Goal: Task Accomplishment & Management: Complete application form

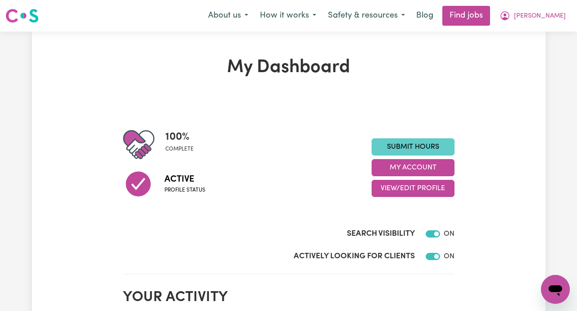
click at [415, 148] on link "Submit Hours" at bounding box center [412, 146] width 83 height 17
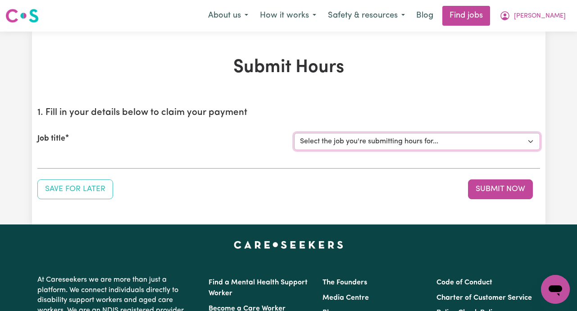
click at [528, 138] on select "Select the job you're submitting hours for... [[PERSON_NAME]] Support Worker Ne…" at bounding box center [417, 141] width 246 height 17
select select "14889"
click at [294, 133] on select "Select the job you're submitting hours for... [[PERSON_NAME]] Support Worker Ne…" at bounding box center [417, 141] width 246 height 17
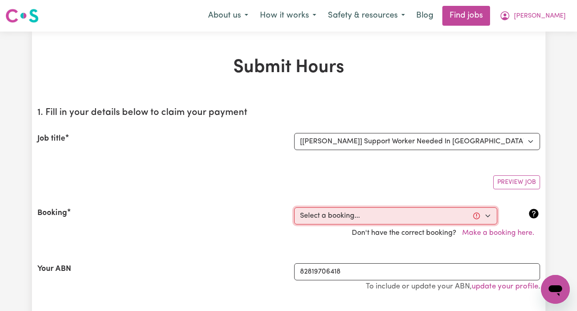
click at [485, 213] on select "Select a booking... [DATE] 02:00pm to 04:00pm (RECURRING) [DATE] 2:30pm to 4:30…" at bounding box center [395, 215] width 203 height 17
select select "360566"
click at [294, 207] on select "Select a booking... [DATE] 02:00pm to 04:00pm (RECURRING) [DATE] 2:30pm to 4:30…" at bounding box center [395, 215] width 203 height 17
type input "[DATE]"
type input "15"
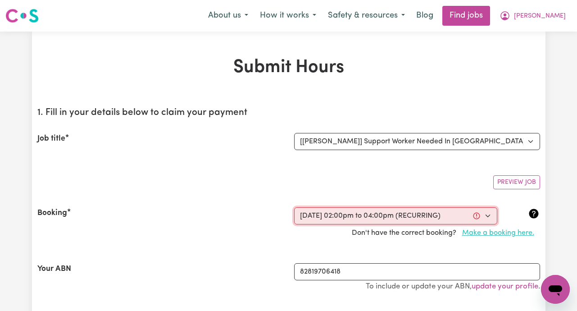
type input "9"
type input "2025"
type input "14:00"
type input "2"
type input "0"
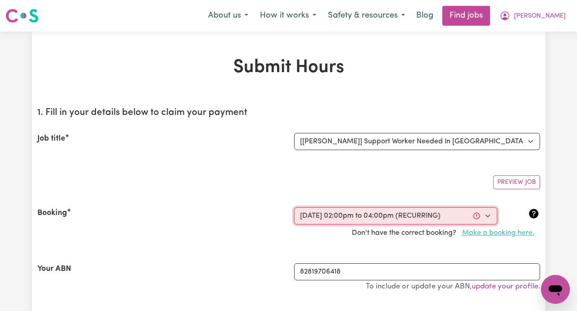
select select "pm"
type input "16:00"
type input "4"
type input "0"
select select "pm"
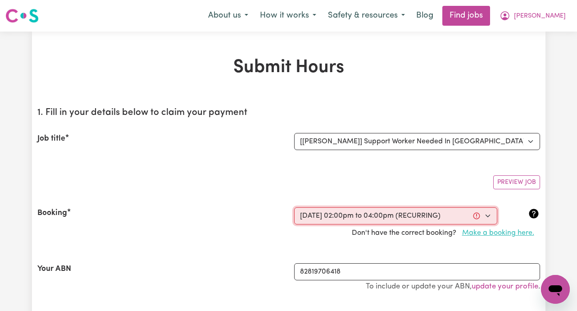
select select "50-Weekday"
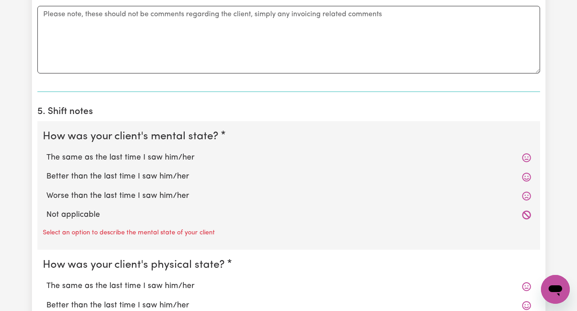
scroll to position [632, 0]
click at [183, 159] on label "The same as the last time I saw him/her" at bounding box center [288, 157] width 484 height 12
click at [46, 151] on input "The same as the last time I saw him/her" at bounding box center [46, 151] width 0 height 0
radio input "true"
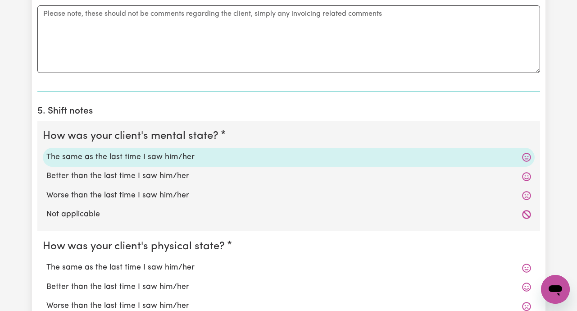
click at [183, 159] on label "The same as the last time I saw him/her" at bounding box center [288, 157] width 484 height 12
click at [46, 151] on input "The same as the last time I saw him/her" at bounding box center [46, 151] width 0 height 0
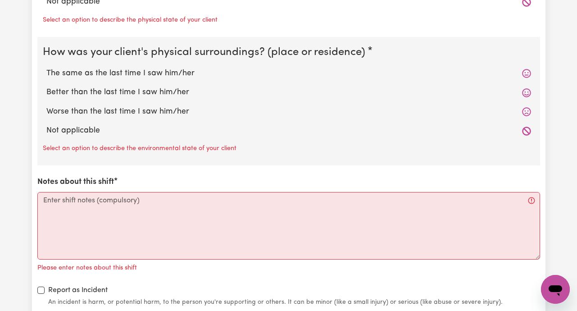
scroll to position [955, 0]
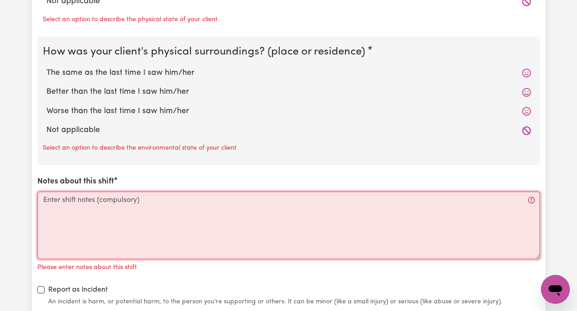
click at [109, 199] on textarea "Notes about this shift" at bounding box center [288, 225] width 502 height 68
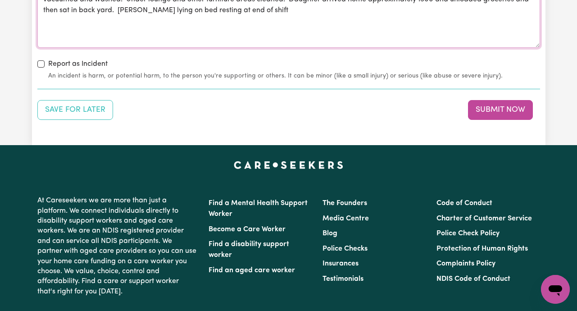
scroll to position [1155, 0]
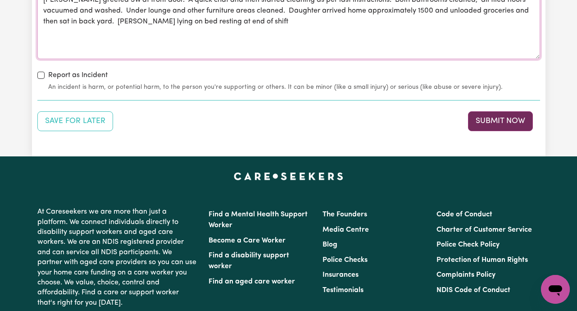
type textarea "[PERSON_NAME] greeted SW at front door. A quick chat and then started cleaning …"
click at [507, 120] on button "Submit Now" at bounding box center [500, 121] width 65 height 20
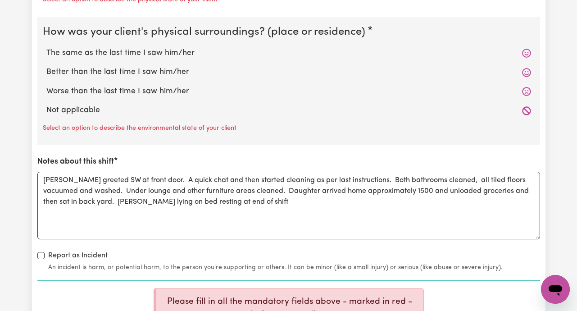
scroll to position [974, 0]
click at [529, 112] on icon at bounding box center [526, 111] width 9 height 9
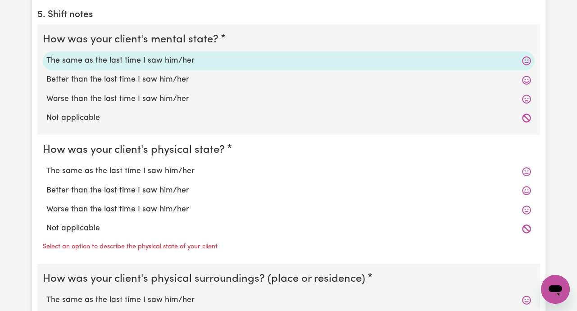
scroll to position [728, 0]
click at [187, 62] on label "The same as the last time I saw him/her" at bounding box center [288, 60] width 484 height 12
click at [46, 54] on input "The same as the last time I saw him/her" at bounding box center [46, 54] width 0 height 0
click at [528, 63] on icon at bounding box center [526, 60] width 9 height 9
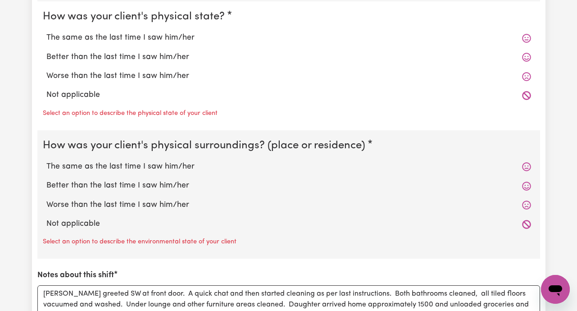
scroll to position [858, 0]
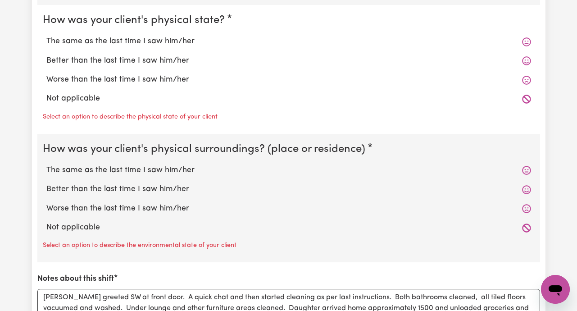
click at [529, 43] on icon at bounding box center [526, 41] width 9 height 9
click at [159, 43] on label "The same as the last time I saw him/her" at bounding box center [288, 42] width 484 height 12
click at [46, 36] on input "The same as the last time I saw him/her" at bounding box center [46, 35] width 0 height 0
radio input "true"
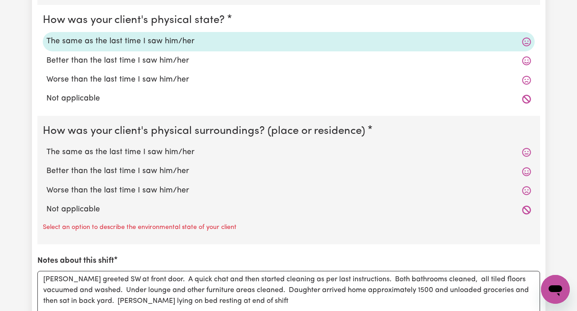
click at [167, 152] on label "The same as the last time I saw him/her" at bounding box center [288, 152] width 484 height 12
click at [46, 146] on input "The same as the last time I saw him/her" at bounding box center [46, 146] width 0 height 0
radio input "true"
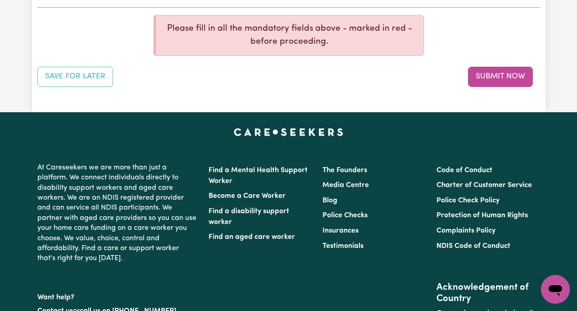
scroll to position [1212, 0]
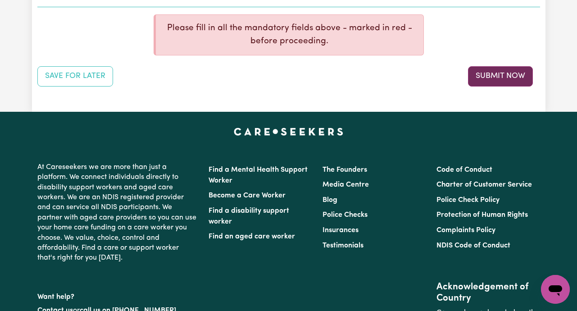
click at [494, 79] on button "Submit Now" at bounding box center [500, 76] width 65 height 20
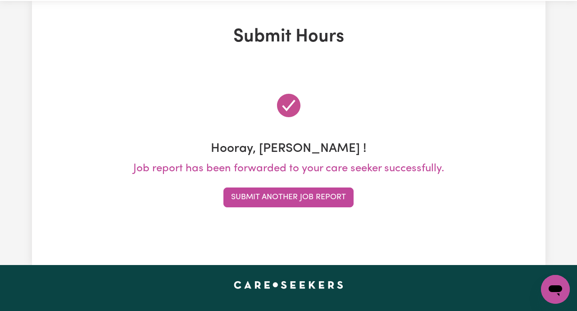
scroll to position [0, 0]
